Goal: Transaction & Acquisition: Purchase product/service

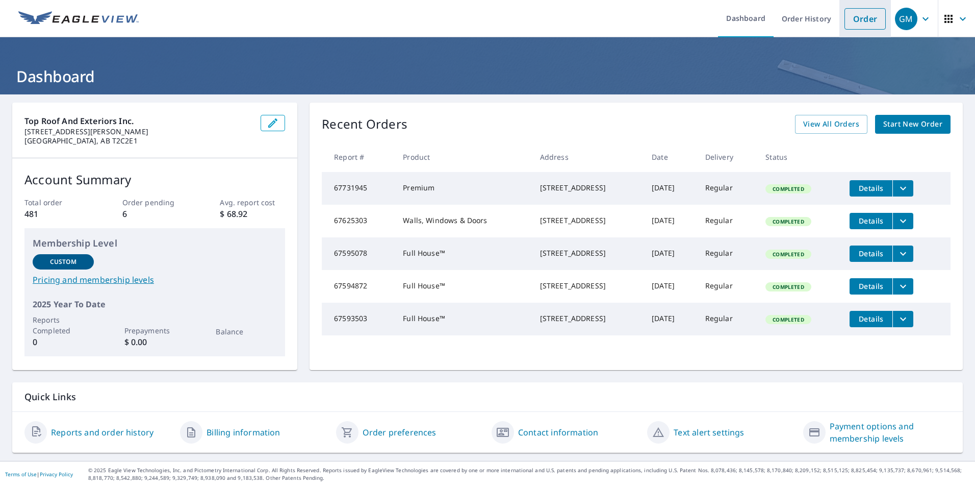
click at [855, 17] on link "Order" at bounding box center [865, 18] width 41 height 21
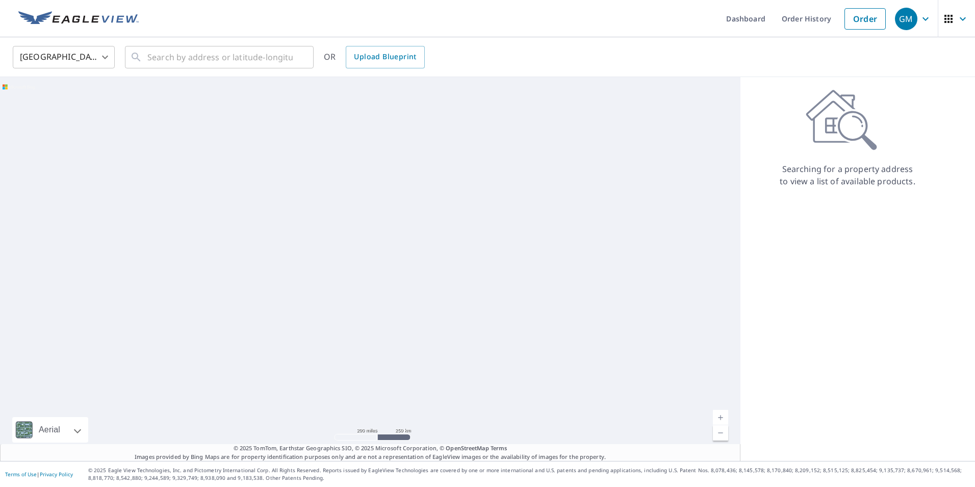
click at [102, 57] on body "GM GM Dashboard Order History Order GM United States US ​ ​ OR Upload Blueprint…" at bounding box center [487, 243] width 975 height 487
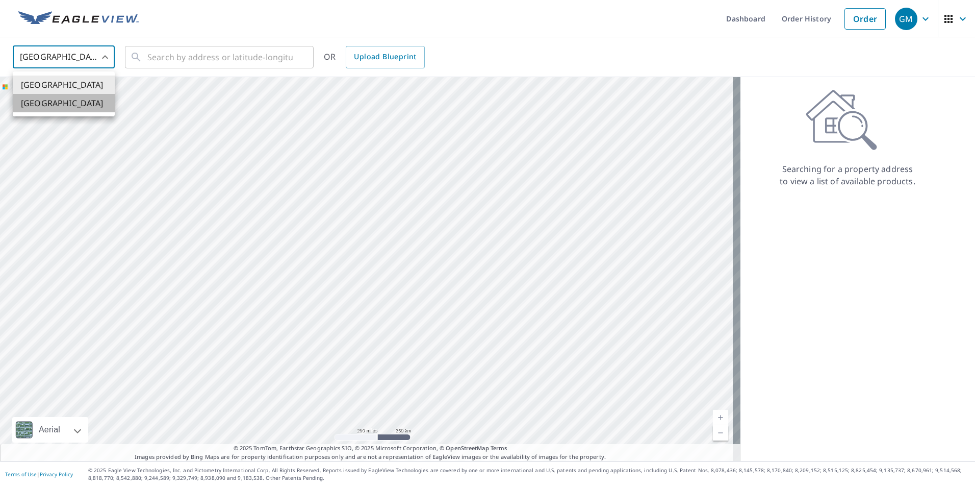
click at [62, 101] on li "[GEOGRAPHIC_DATA]" at bounding box center [64, 103] width 102 height 18
type input "CA"
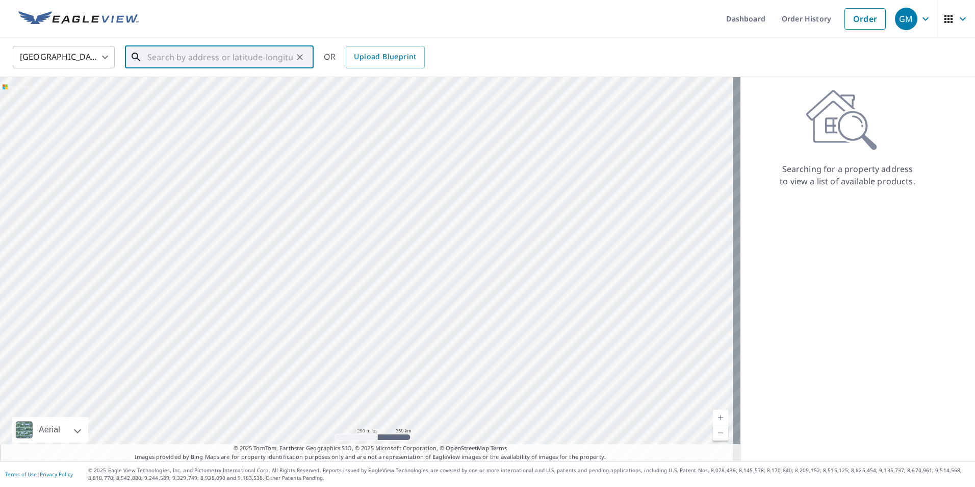
click at [176, 63] on input "text" at bounding box center [219, 57] width 145 height 29
click at [175, 83] on span "[STREET_ADDRESS][PERSON_NAME]" at bounding box center [225, 87] width 160 height 12
type input "[STREET_ADDRESS][PERSON_NAME]"
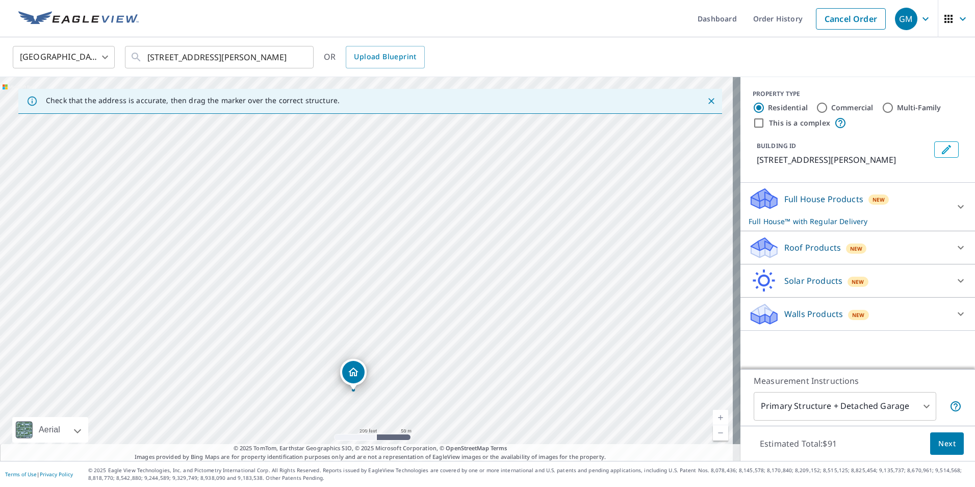
drag, startPoint x: 380, startPoint y: 183, endPoint x: 351, endPoint y: 372, distance: 191.4
drag, startPoint x: 481, startPoint y: 244, endPoint x: 307, endPoint y: 183, distance: 184.2
click at [817, 108] on input "Commercial" at bounding box center [822, 107] width 12 height 12
radio input "true"
type input "4"
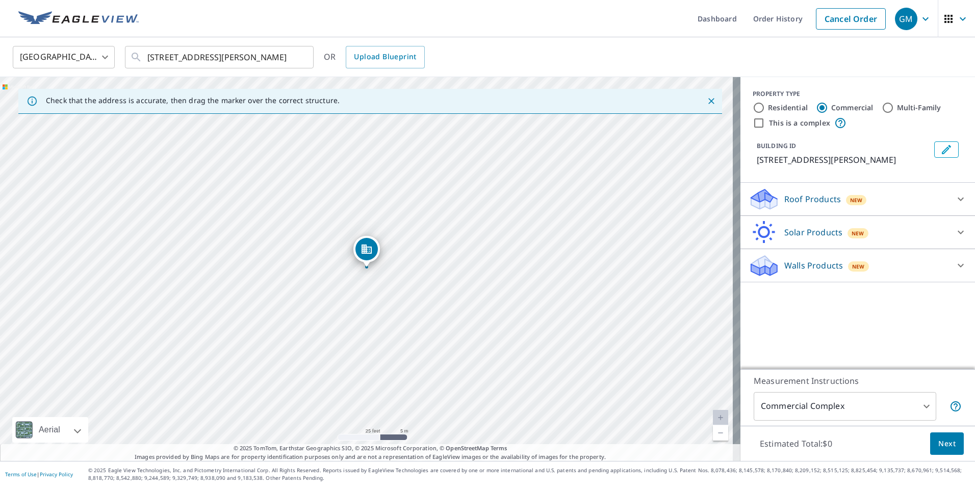
click at [846, 205] on div "New" at bounding box center [856, 200] width 21 height 10
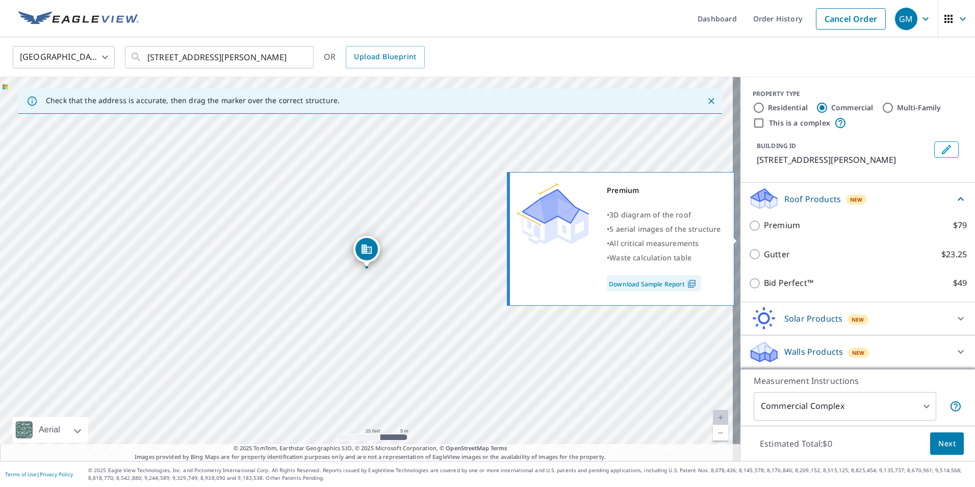
click at [752, 232] on input "Premium $79" at bounding box center [756, 225] width 15 height 12
checkbox input "true"
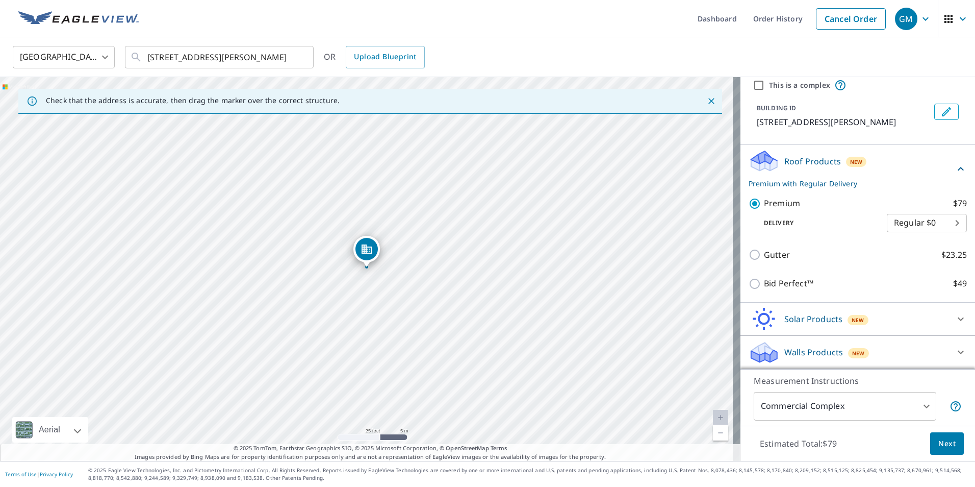
scroll to position [50, 0]
click at [945, 447] on span "Next" at bounding box center [946, 443] width 17 height 13
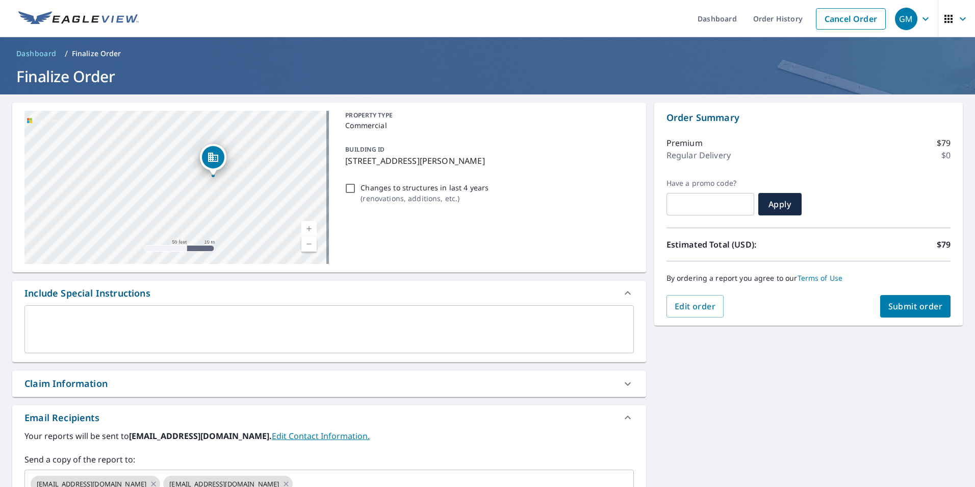
drag, startPoint x: 250, startPoint y: 145, endPoint x: 233, endPoint y: 184, distance: 42.9
click at [233, 184] on div "[STREET_ADDRESS][PERSON_NAME]" at bounding box center [176, 187] width 304 height 153
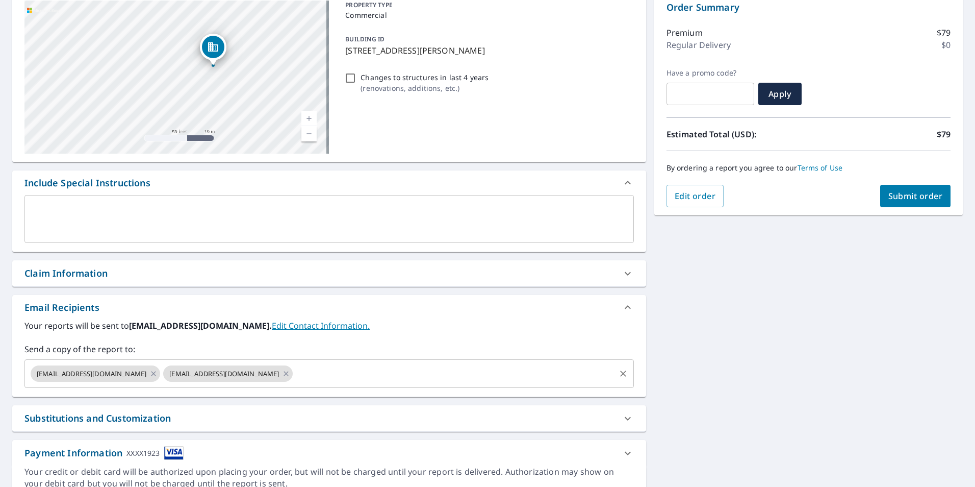
scroll to position [54, 0]
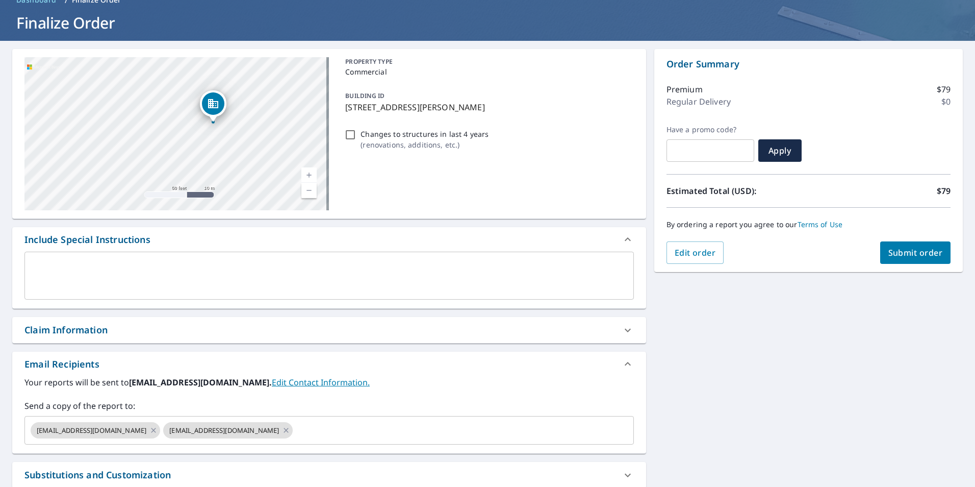
drag, startPoint x: 901, startPoint y: 250, endPoint x: 373, endPoint y: 234, distance: 528.1
click at [619, 288] on div "[STREET_ADDRESS][PERSON_NAME] Aerial Road A standard road map Aerial A detailed…" at bounding box center [487, 302] width 975 height 522
drag, startPoint x: 85, startPoint y: 153, endPoint x: 144, endPoint y: 67, distance: 103.8
click at [144, 67] on div "[STREET_ADDRESS][PERSON_NAME]" at bounding box center [176, 133] width 304 height 153
click at [684, 256] on span "Edit order" at bounding box center [695, 252] width 41 height 11
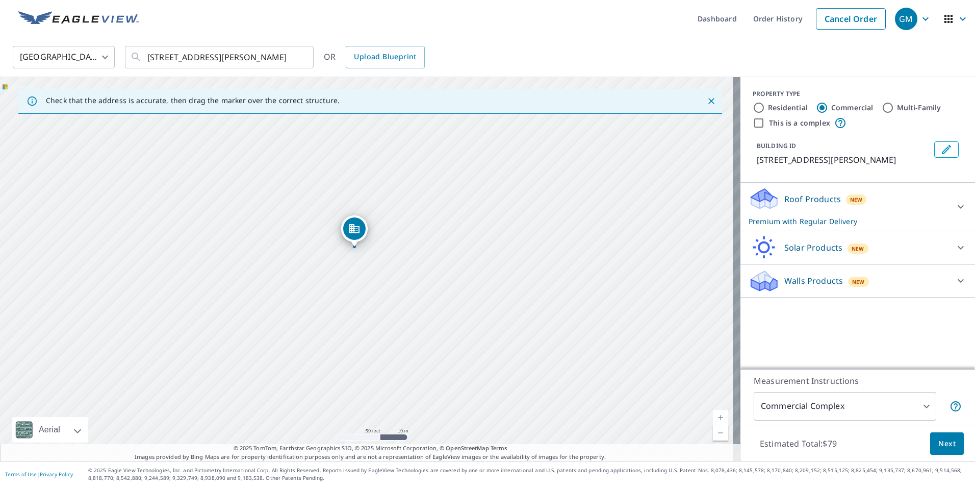
drag, startPoint x: 374, startPoint y: 387, endPoint x: 384, endPoint y: 306, distance: 82.2
click at [384, 306] on div "[STREET_ADDRESS][PERSON_NAME]" at bounding box center [370, 269] width 741 height 384
click at [753, 121] on input "This is a complex" at bounding box center [759, 123] width 12 height 12
checkbox input "true"
checkbox input "false"
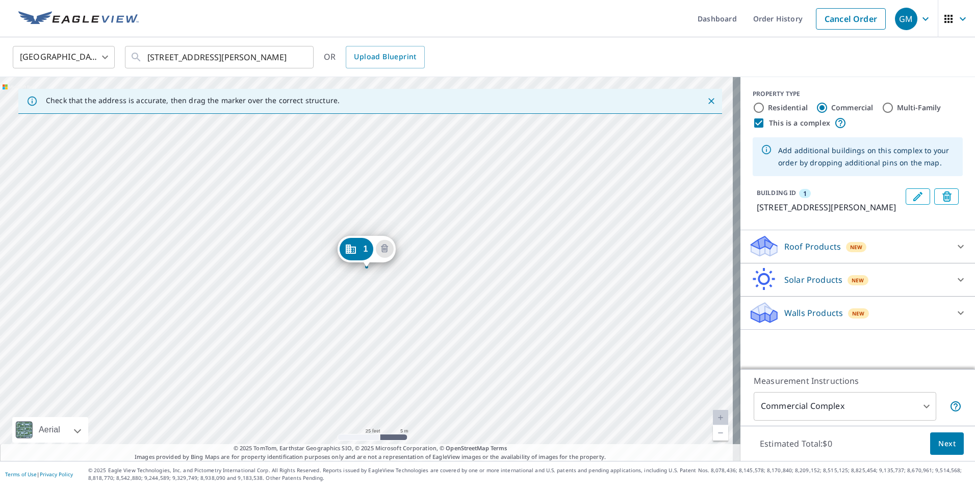
click at [753, 122] on input "This is a complex" at bounding box center [759, 123] width 12 height 12
checkbox input "false"
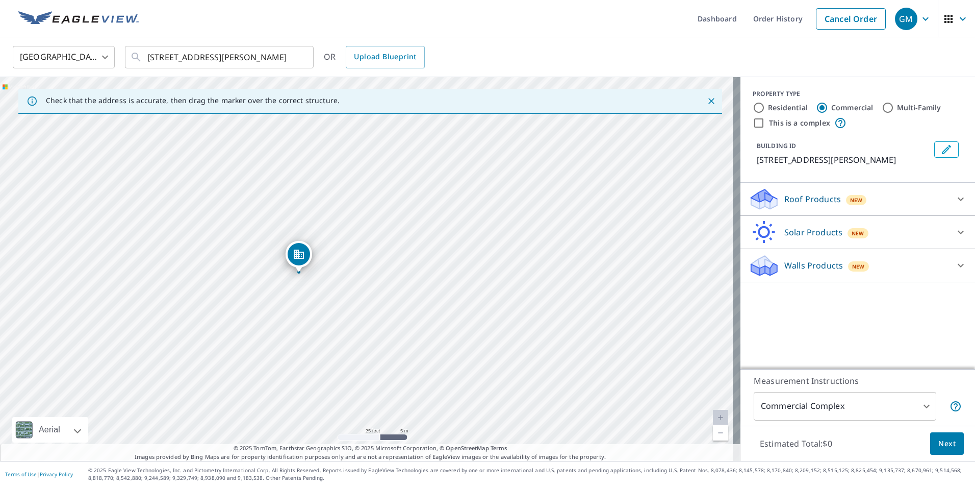
drag, startPoint x: 333, startPoint y: 246, endPoint x: 298, endPoint y: 247, distance: 34.7
drag, startPoint x: 363, startPoint y: 250, endPoint x: 371, endPoint y: 252, distance: 8.4
drag, startPoint x: 366, startPoint y: 249, endPoint x: 418, endPoint y: 246, distance: 52.6
drag, startPoint x: 379, startPoint y: 250, endPoint x: 374, endPoint y: 262, distance: 12.8
click at [947, 442] on span "Next" at bounding box center [946, 443] width 17 height 13
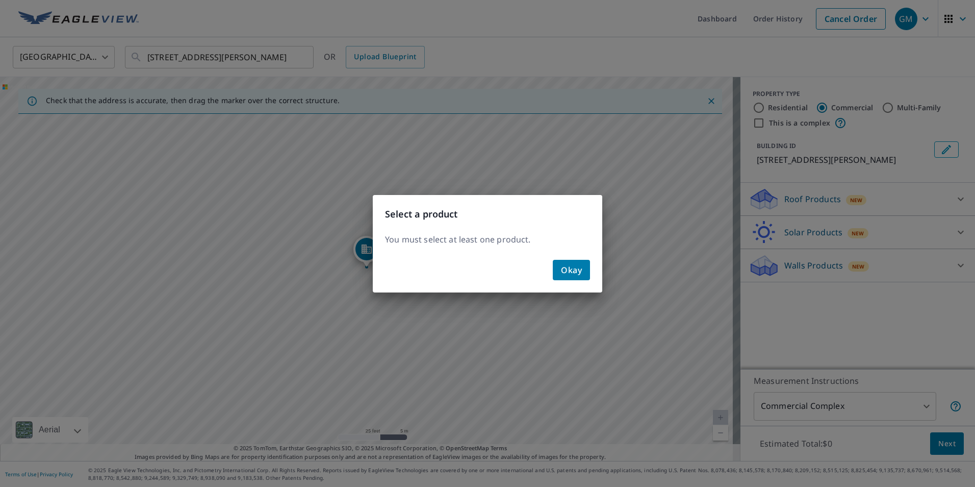
click at [578, 268] on span "Okay" at bounding box center [571, 270] width 21 height 14
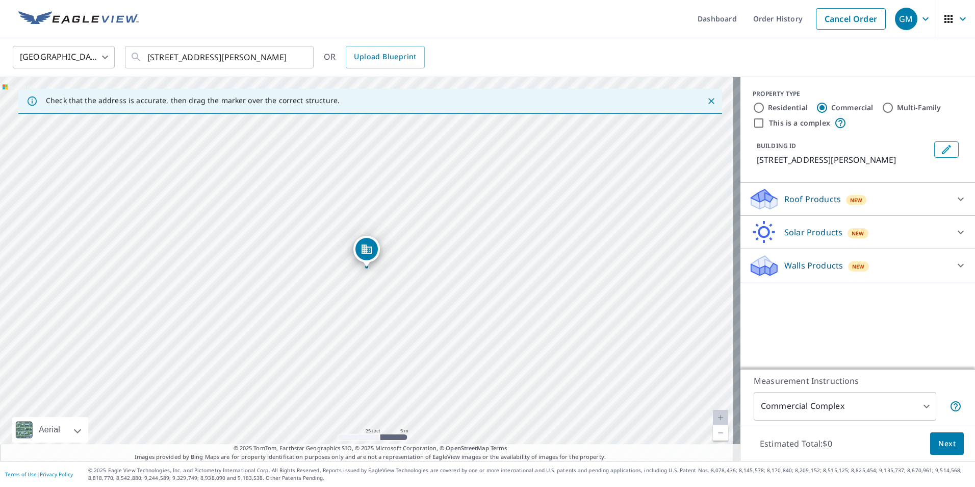
click at [877, 211] on div "Roof Products New" at bounding box center [849, 199] width 200 height 24
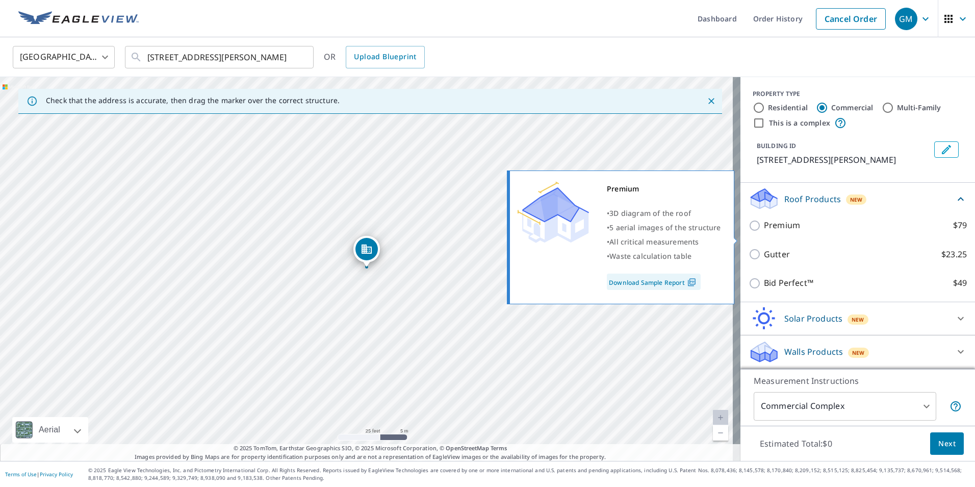
click at [764, 232] on p "Premium" at bounding box center [782, 225] width 36 height 13
click at [763, 232] on input "Premium $79" at bounding box center [756, 225] width 15 height 12
checkbox input "true"
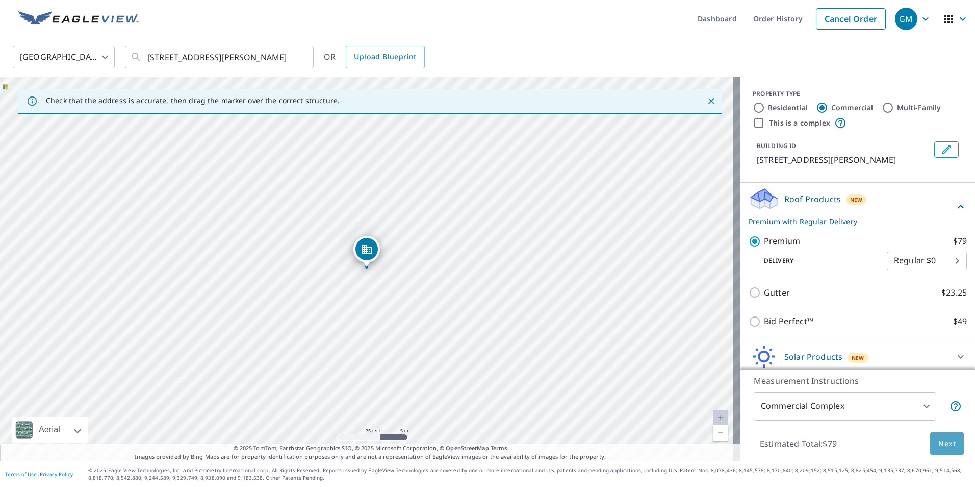
drag, startPoint x: 947, startPoint y: 444, endPoint x: 902, endPoint y: 316, distance: 135.8
click at [907, 325] on div "PROPERTY TYPE Residential Commercial Multi-Family This is a complex BUILDING ID…" at bounding box center [858, 269] width 235 height 384
click at [791, 327] on p "Bid Perfect™" at bounding box center [788, 321] width 49 height 13
click at [764, 327] on input "Bid Perfect™ $49" at bounding box center [756, 321] width 15 height 12
checkbox input "true"
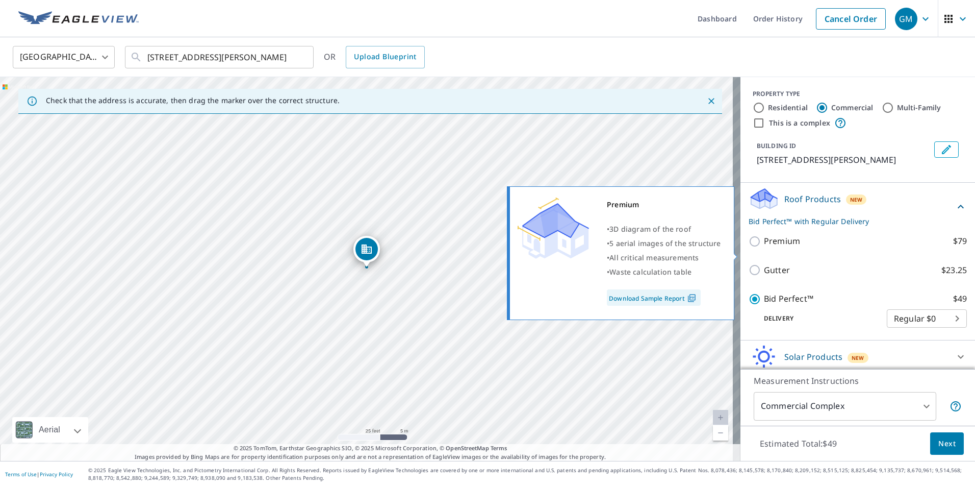
click at [765, 247] on p "Premium" at bounding box center [782, 241] width 36 height 13
click at [764, 247] on input "Premium $79" at bounding box center [756, 241] width 15 height 12
checkbox input "true"
checkbox input "false"
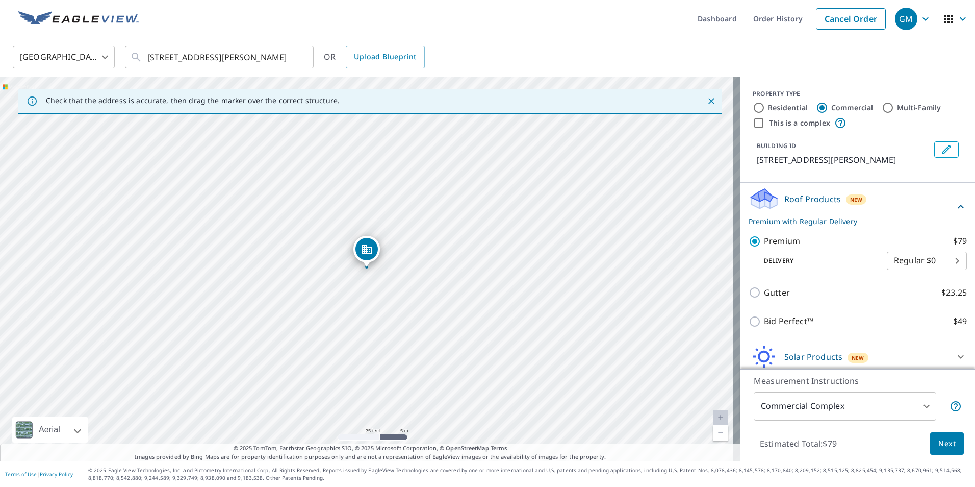
click at [953, 449] on button "Next" at bounding box center [947, 443] width 34 height 23
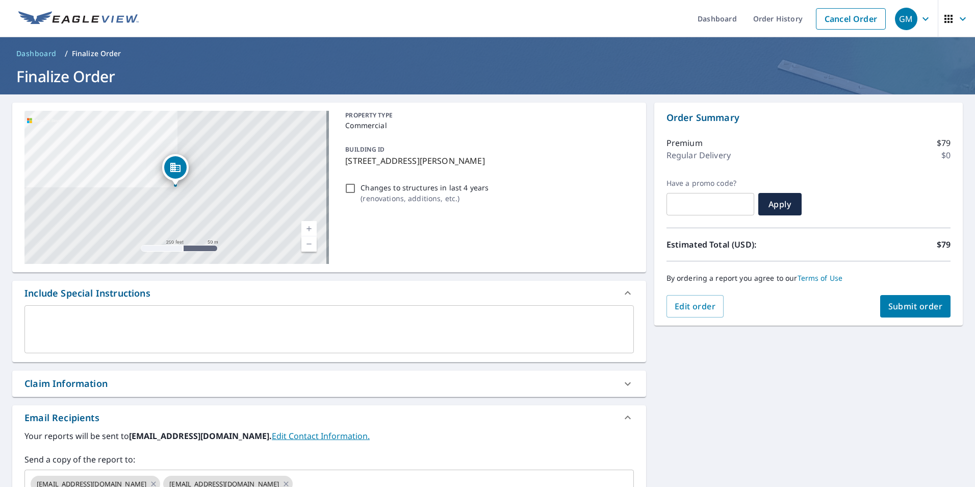
click at [181, 335] on textarea at bounding box center [329, 329] width 595 height 29
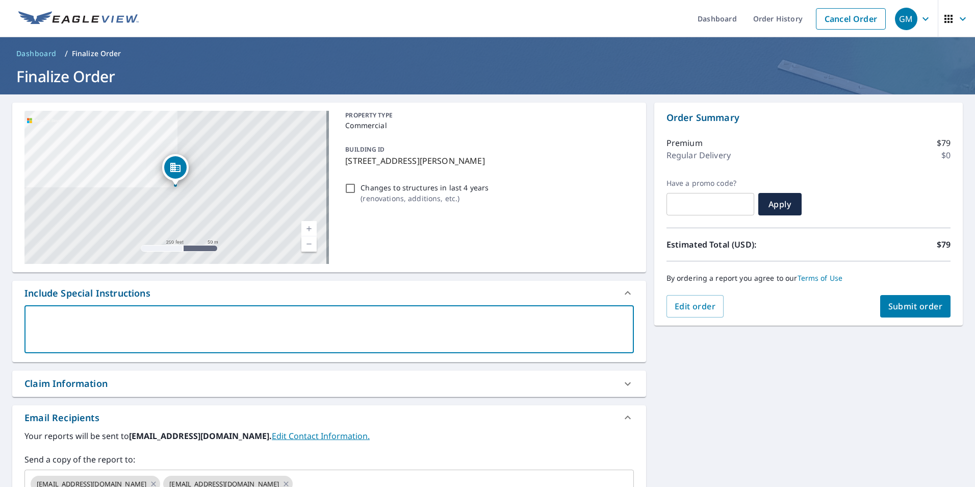
type textarea "p"
type textarea "x"
checkbox input "true"
type textarea "pl"
type textarea "x"
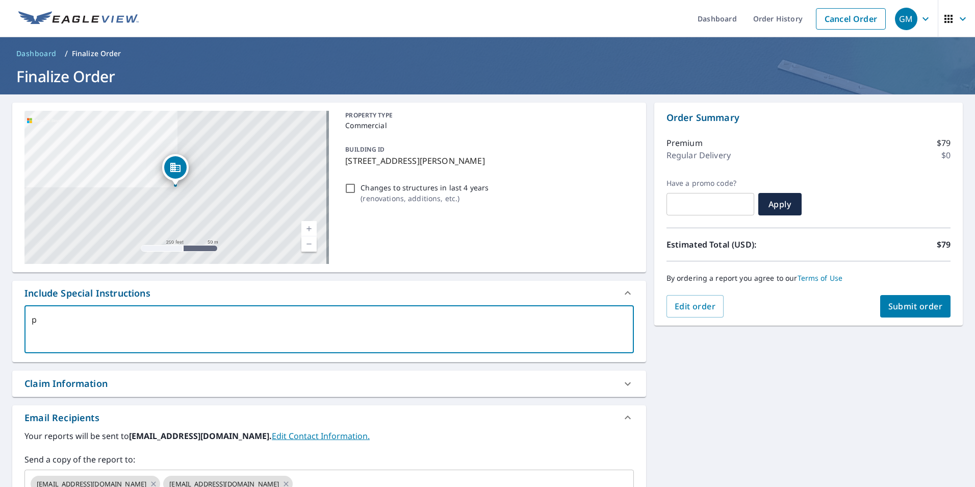
checkbox input "true"
type textarea "ple"
type textarea "x"
checkbox input "true"
type textarea "plea"
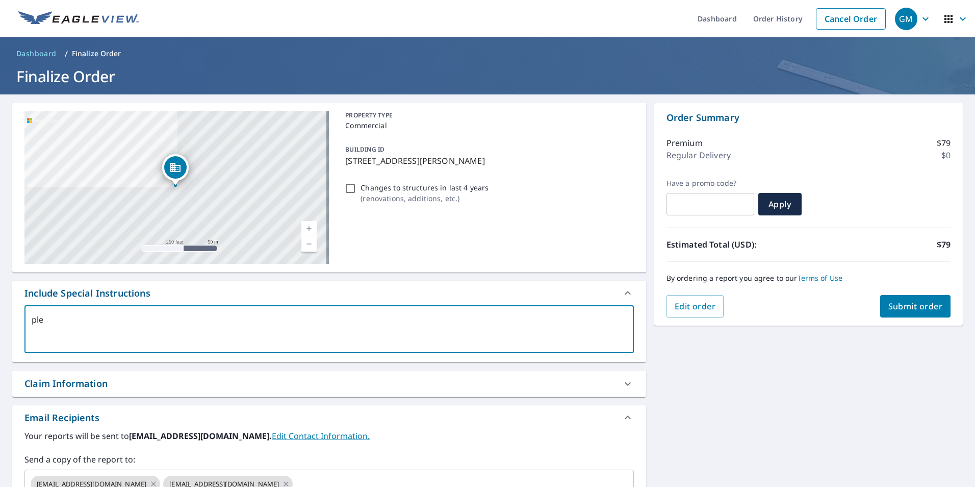
type textarea "x"
checkbox input "true"
type textarea "pleas"
type textarea "x"
checkbox input "true"
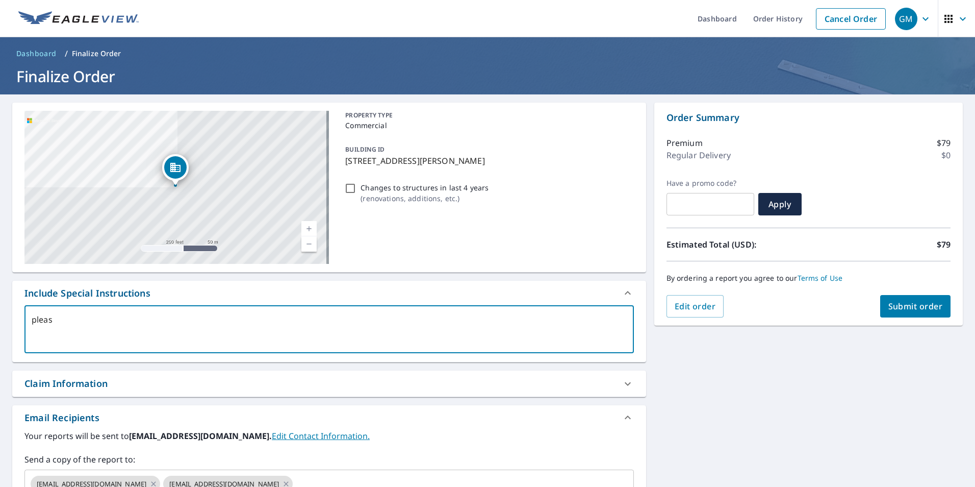
type textarea "please"
type textarea "x"
checkbox input "true"
type textarea "please"
type textarea "x"
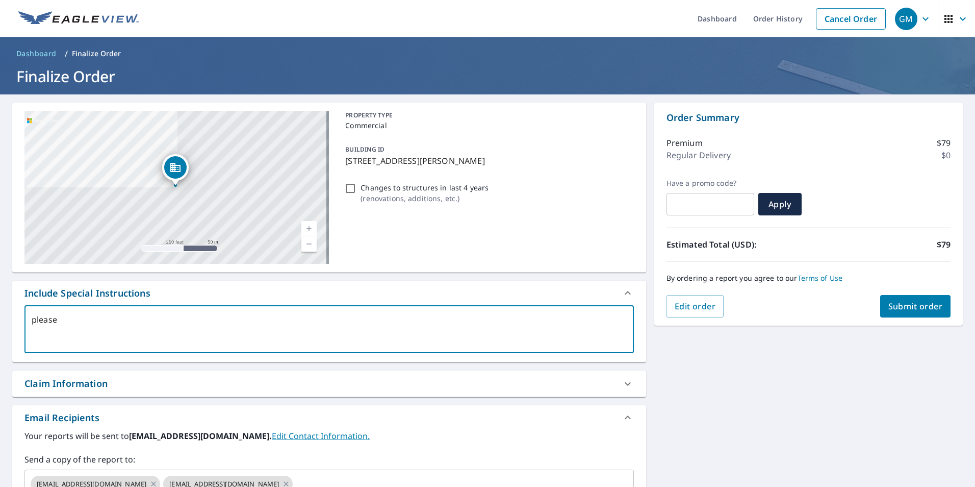
checkbox input "true"
type textarea "please i"
type textarea "x"
checkbox input "true"
type textarea "please in"
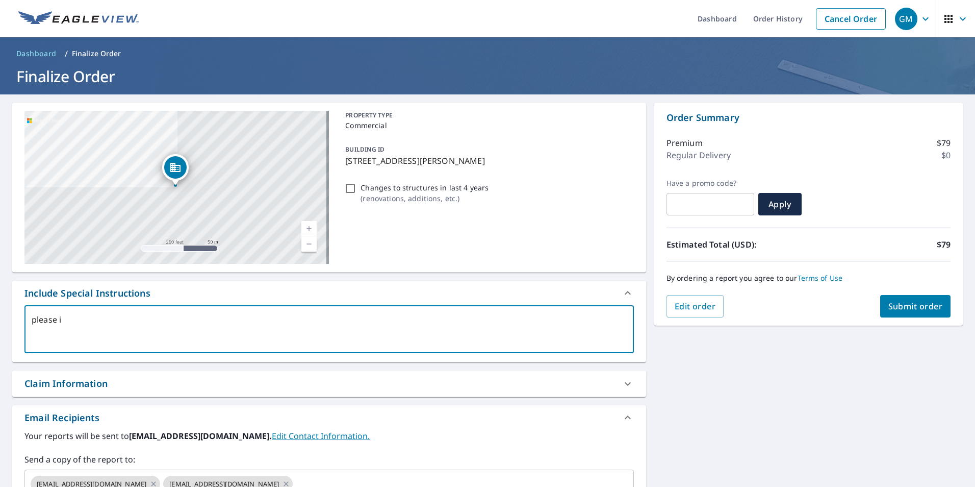
type textarea "x"
checkbox input "true"
type textarea "please inc"
type textarea "x"
checkbox input "true"
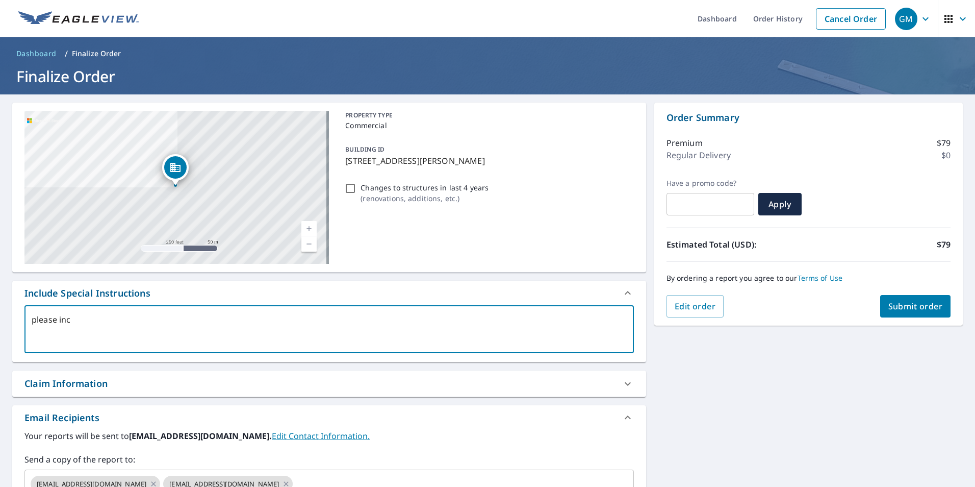
type textarea "please incu"
type textarea "x"
checkbox input "true"
type textarea "please inc"
type textarea "x"
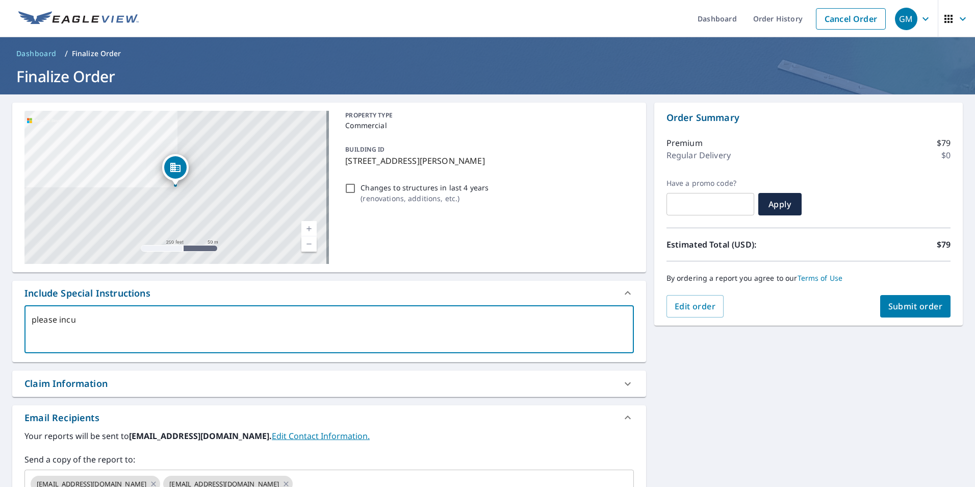
checkbox input "true"
type textarea "please incl"
type textarea "x"
checkbox input "true"
type textarea "please inclu"
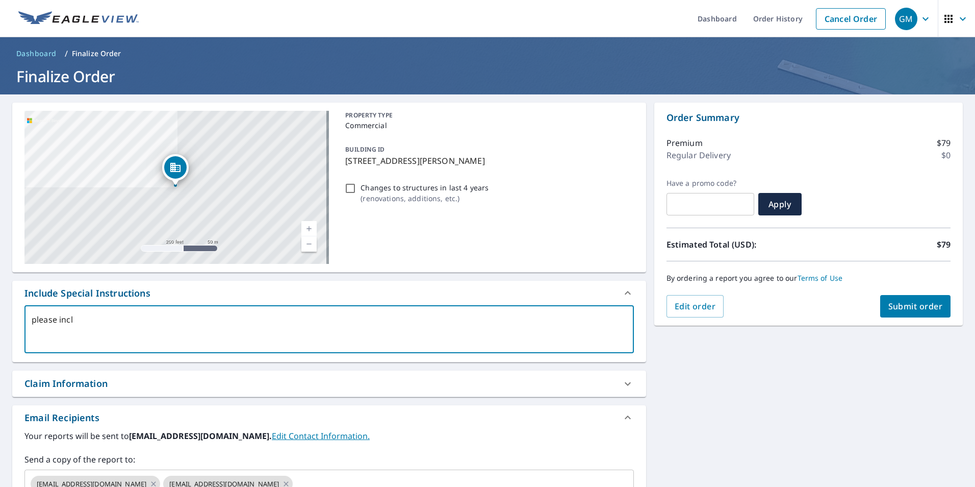
type textarea "x"
checkbox input "true"
type textarea "please includ"
type textarea "x"
checkbox input "true"
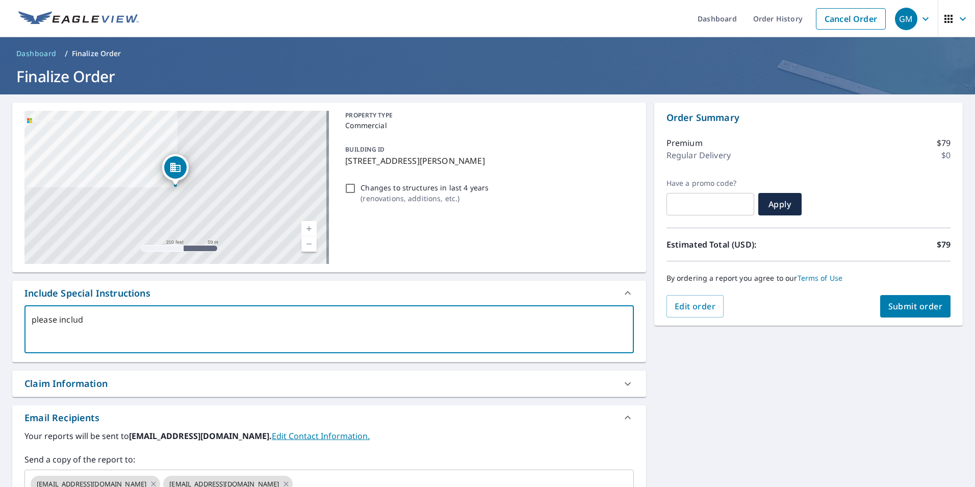
type textarea "please include"
type textarea "x"
checkbox input "true"
type textarea "please include"
type textarea "x"
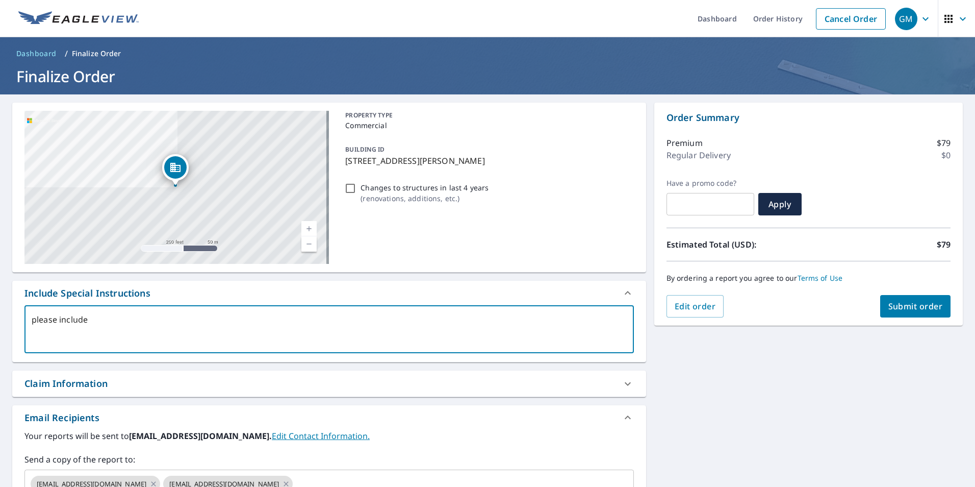
checkbox input "true"
type textarea "please include t"
type textarea "x"
checkbox input "true"
type textarea "please include th"
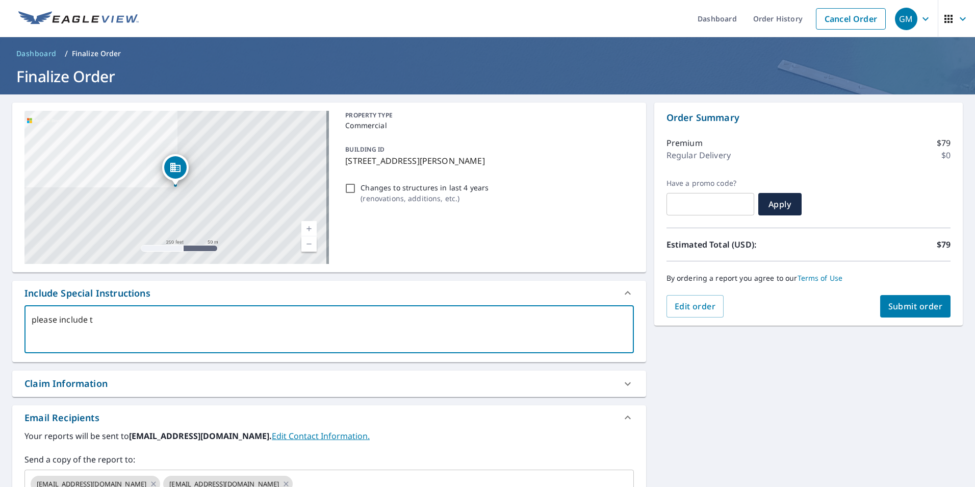
type textarea "x"
checkbox input "true"
type textarea "please include the"
type textarea "x"
checkbox input "true"
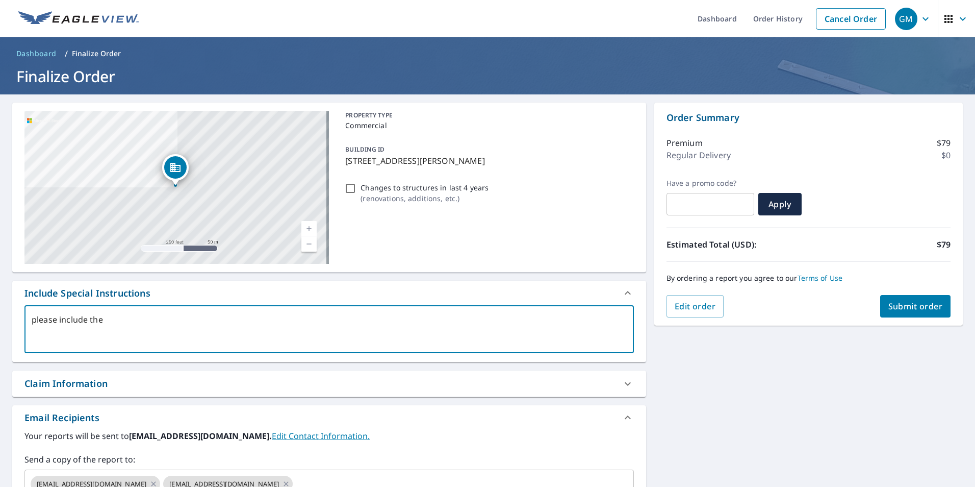
type textarea "please include the"
type textarea "x"
checkbox input "true"
type textarea "please include the g"
type textarea "x"
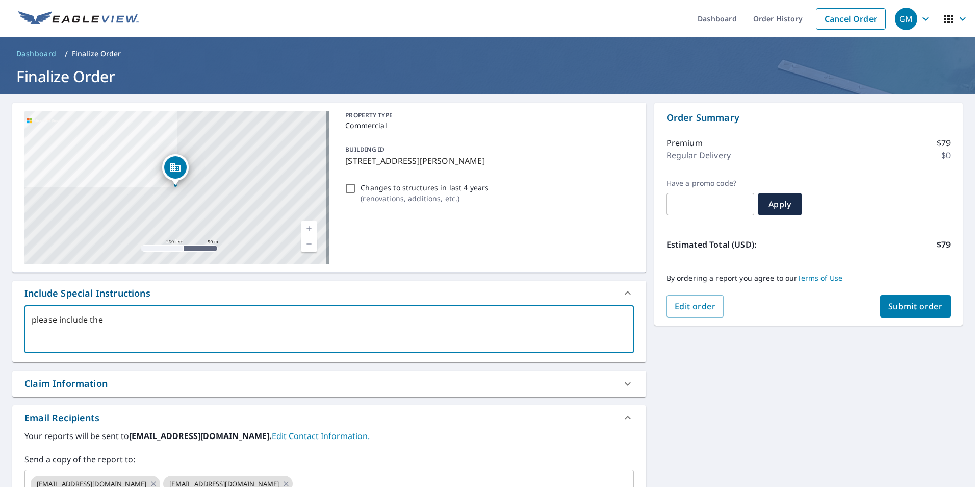
checkbox input "true"
type textarea "please include the ga"
type textarea "x"
checkbox input "true"
type textarea "please include the gaz"
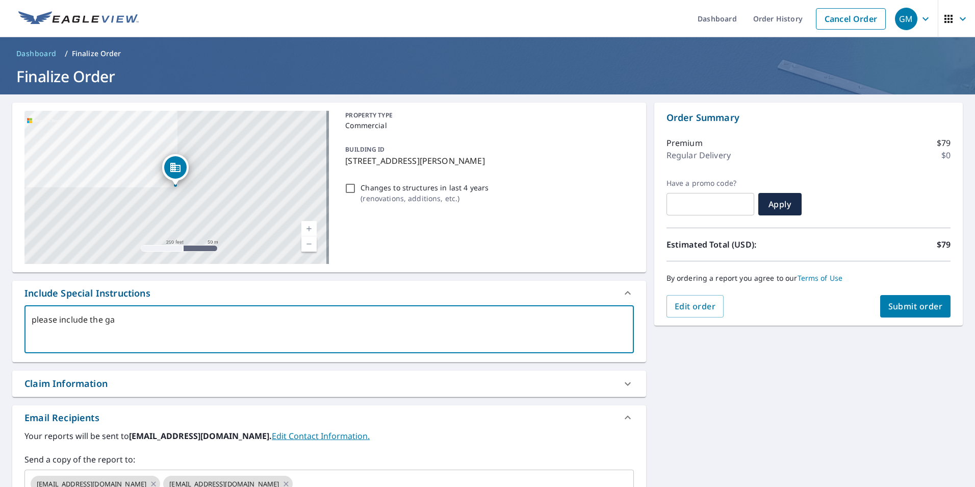
type textarea "x"
checkbox input "true"
type textarea "please include the gaze"
type textarea "x"
checkbox input "true"
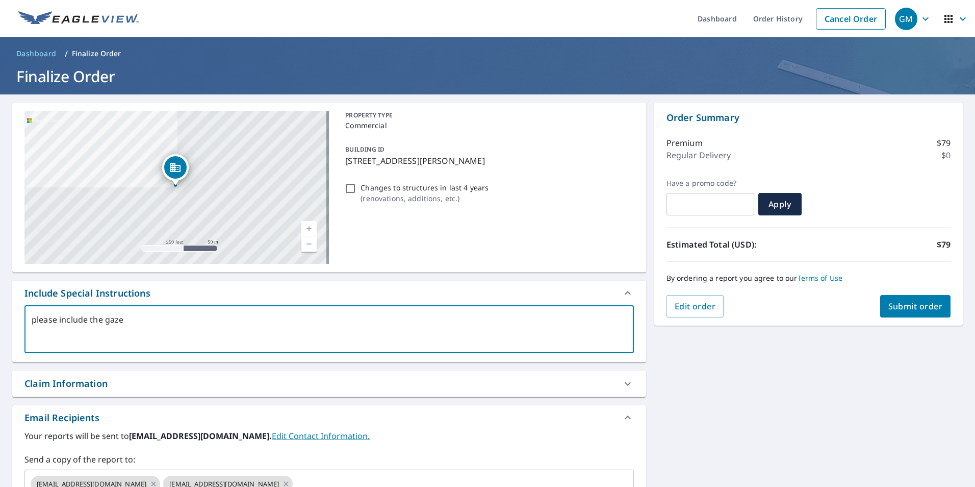
type textarea "please include the gazeb"
type textarea "x"
checkbox input "true"
type textarea "please include the gazebo"
type textarea "x"
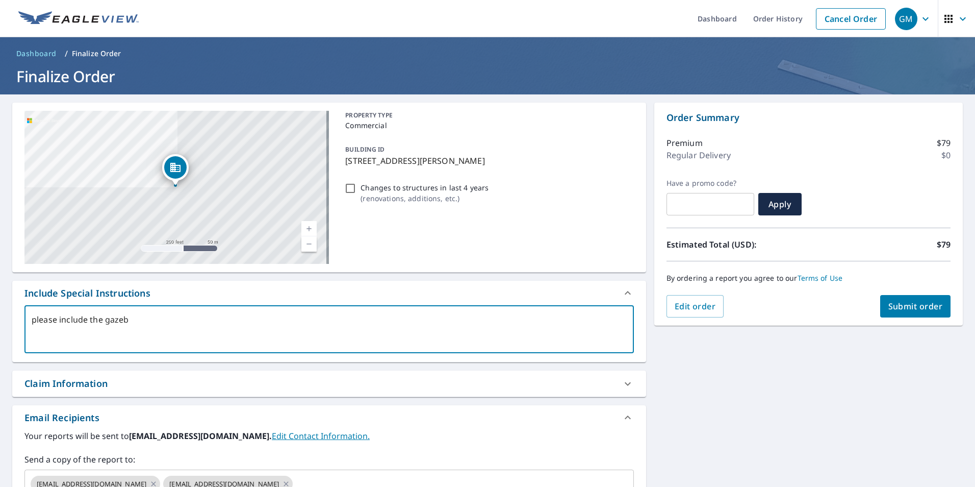
checkbox input "true"
type textarea "please include the gazebo"
type textarea "x"
checkbox input "true"
type textarea "please include the gazebo a"
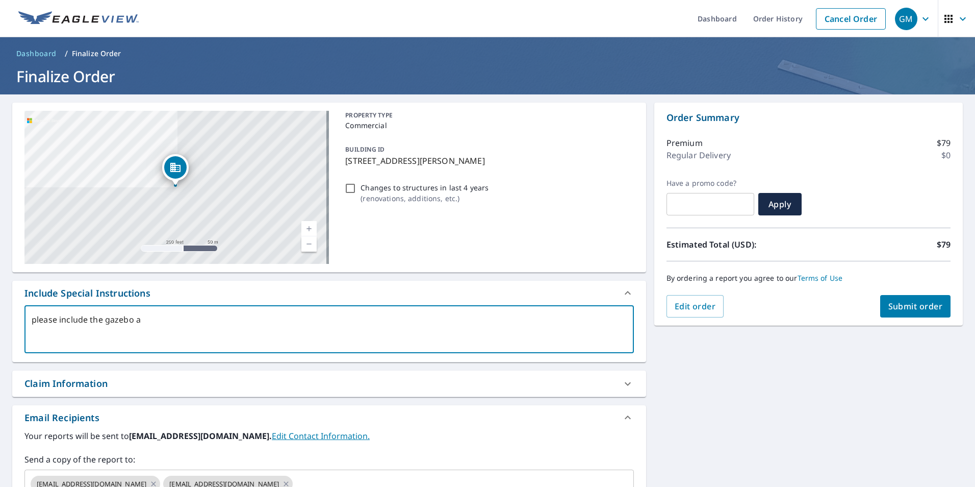
type textarea "x"
checkbox input "true"
type textarea "please include the gazebo an"
type textarea "x"
checkbox input "true"
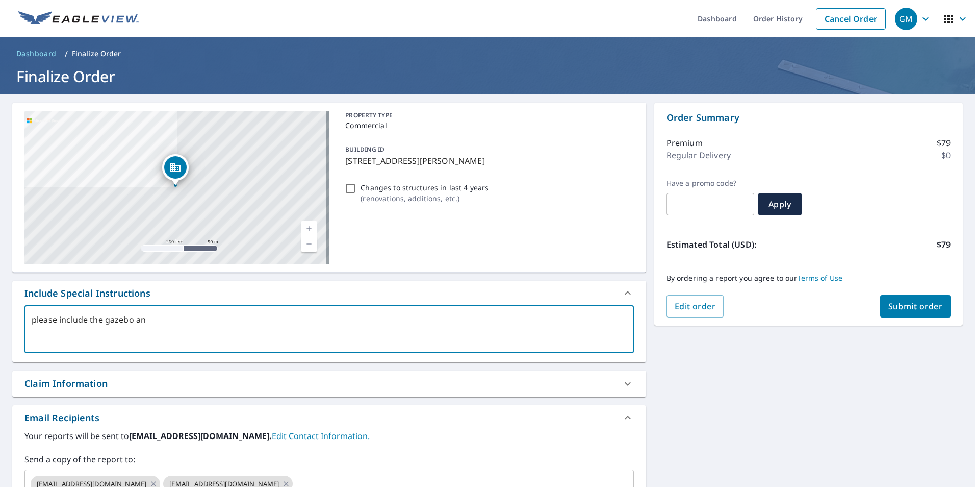
type textarea "please include the gazebo and"
type textarea "x"
checkbox input "true"
type textarea "please include the gazebo and"
type textarea "x"
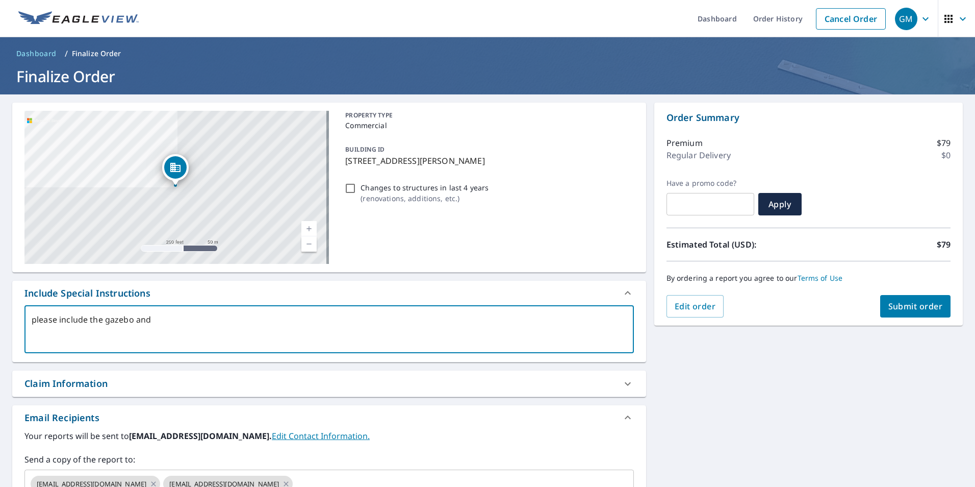
checkbox input "true"
type textarea "please include the gazebo and t"
type textarea "x"
checkbox input "true"
type textarea "please include the gazebo and th"
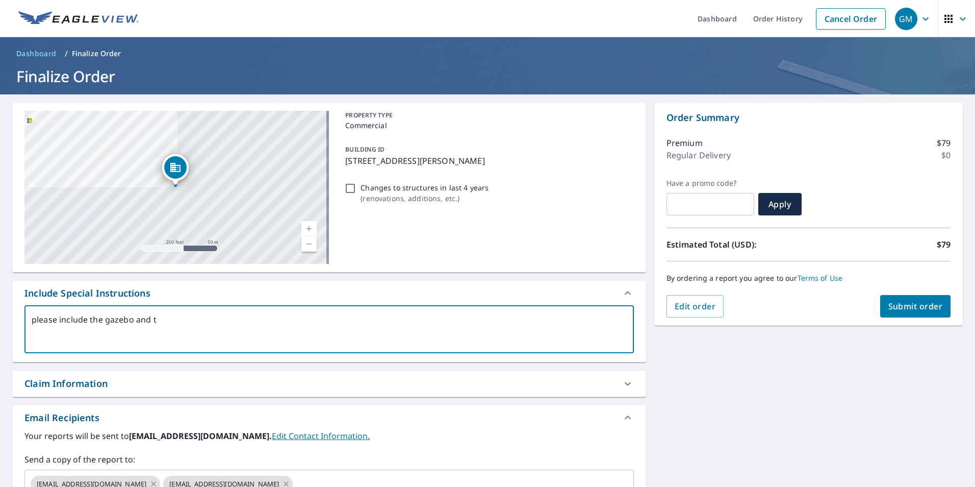
type textarea "x"
checkbox input "true"
type textarea "please include the gazebo and the"
type textarea "x"
checkbox input "true"
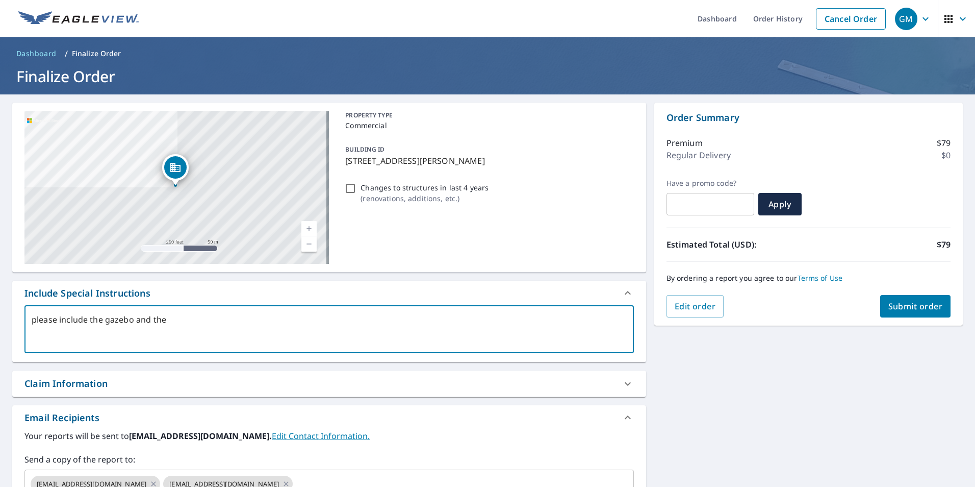
type textarea "please include the gazebo and the"
type textarea "x"
checkbox input "true"
type textarea "please include the gazebo and the c"
type textarea "x"
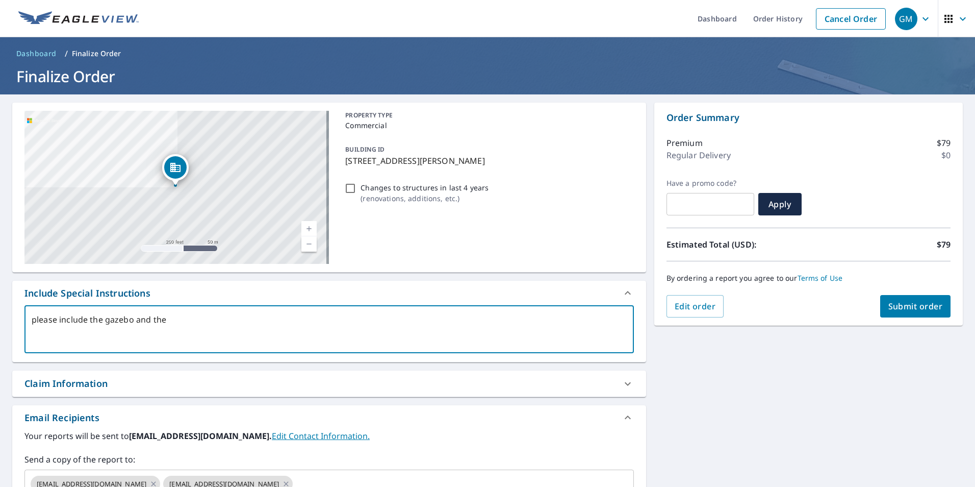
checkbox input "true"
type textarea "please include the gazebo and the ca"
type textarea "x"
checkbox input "true"
type textarea "please include the gazebo and the car"
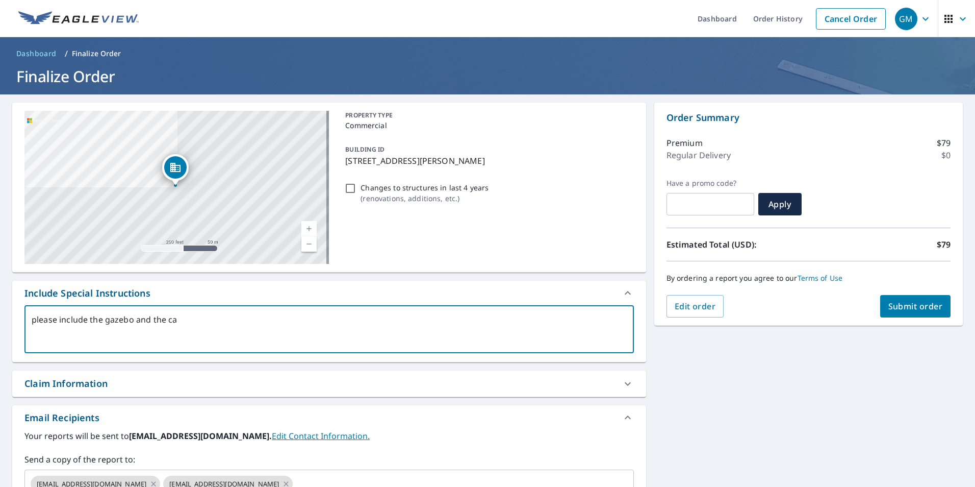
type textarea "x"
checkbox input "true"
type textarea "please include the gazebo and the carp"
type textarea "x"
checkbox input "true"
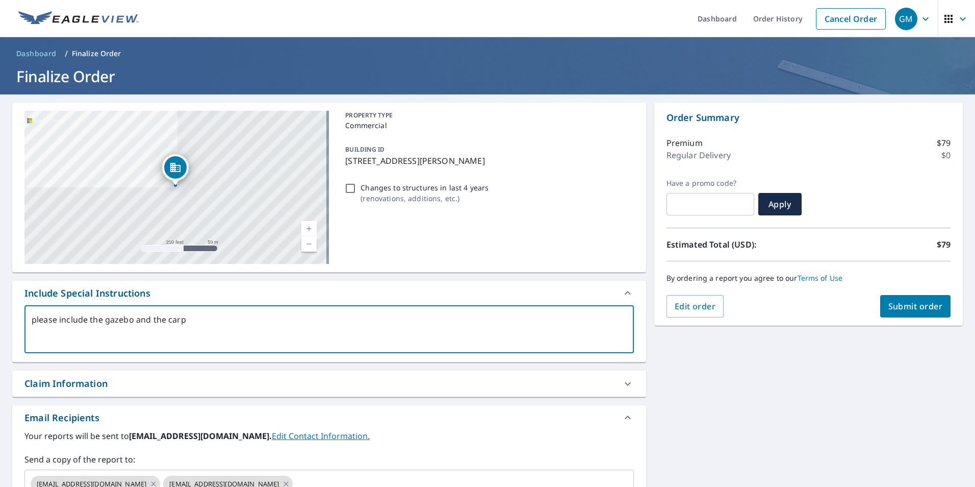
type textarea "please include the gazebo and the carpo"
type textarea "x"
checkbox input "true"
type textarea "please include the gazebo and the carpor"
type textarea "x"
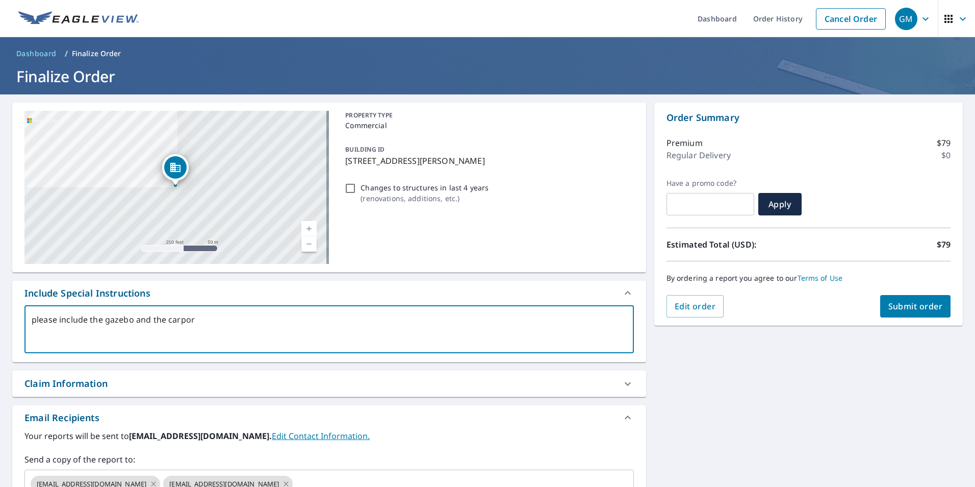
checkbox input "true"
type textarea "please include the gazebo and the carport"
type textarea "x"
checkbox input "true"
type textarea "please include the gazebo and the carport"
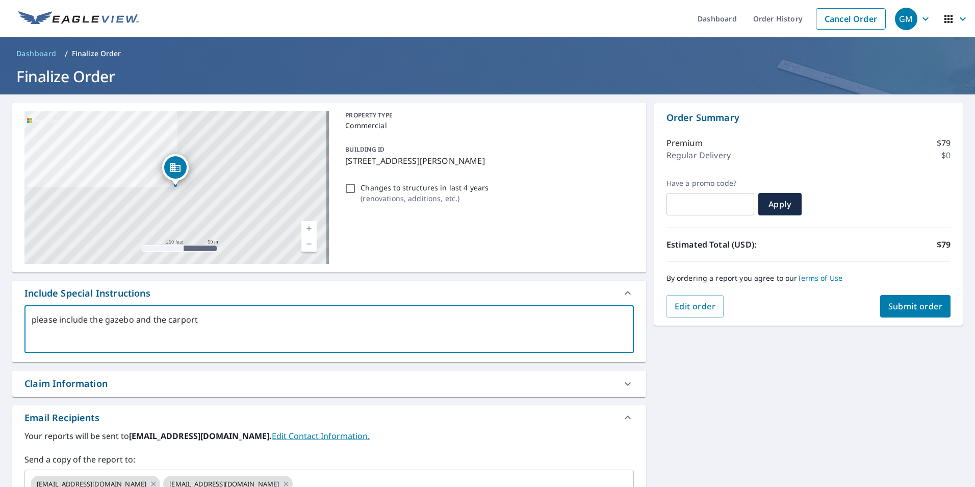
type textarea "x"
checkbox input "true"
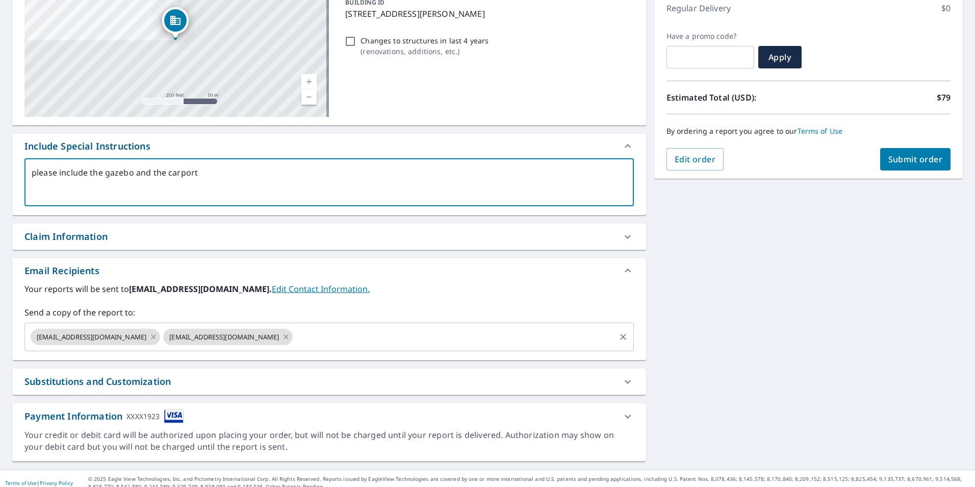
scroll to position [156, 0]
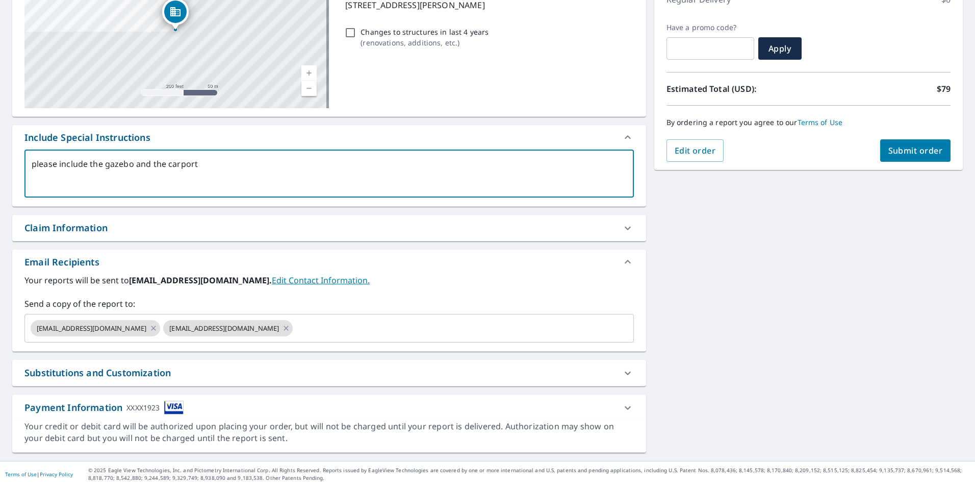
type textarea "please include the gazebo and the carport"
click at [890, 165] on div "Order Summary Premium $79 Regular Delivery $0 Have a promo code? ​ Apply Estima…" at bounding box center [808, 58] width 309 height 223
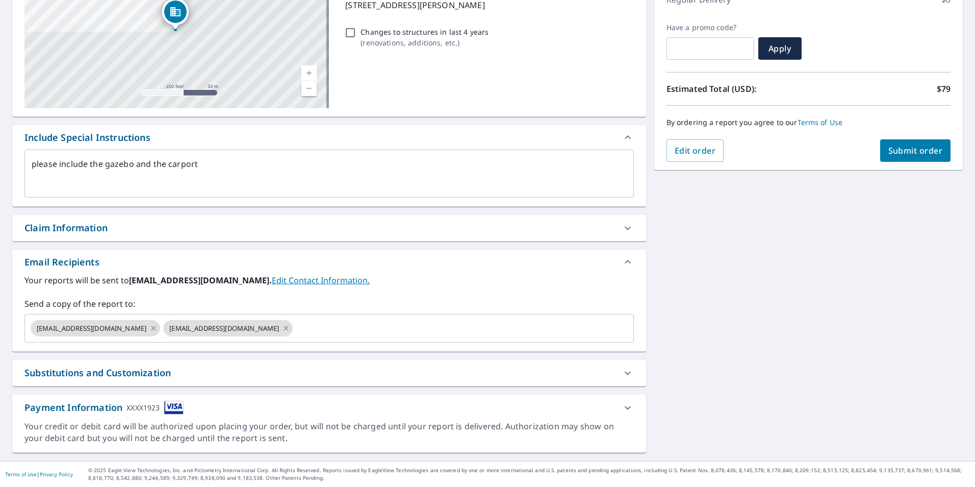
click at [897, 147] on span "Submit order" at bounding box center [915, 150] width 55 height 11
type textarea "x"
checkbox input "true"
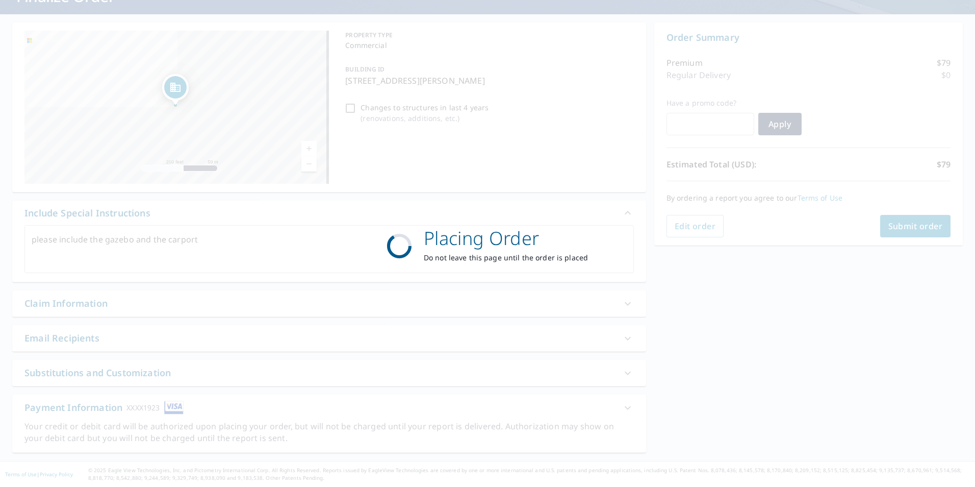
scroll to position [80, 0]
